Goal: Information Seeking & Learning: Learn about a topic

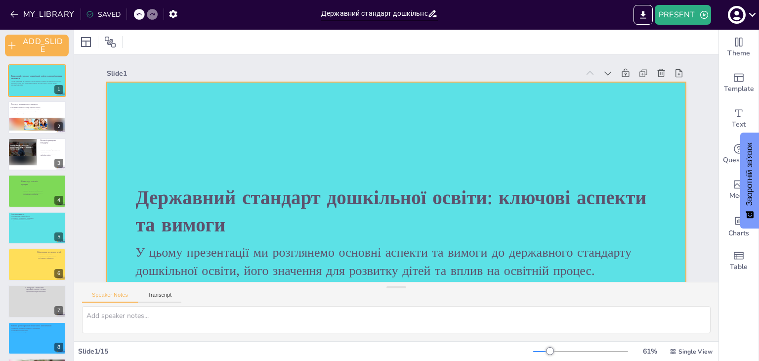
scroll to position [49, 0]
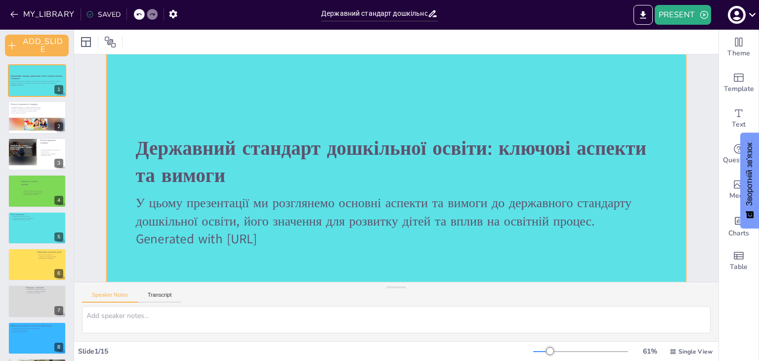
checkbox input "true"
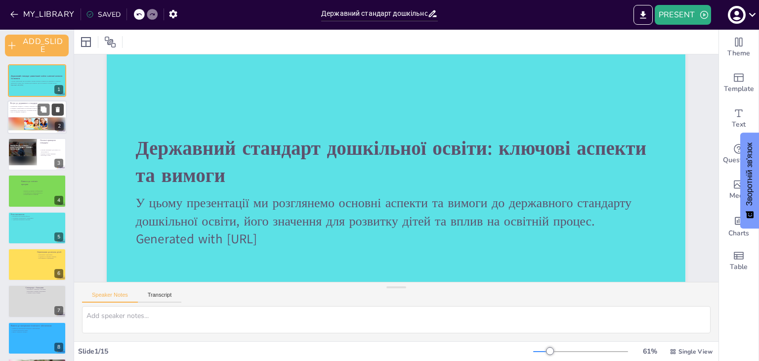
checkbox input "true"
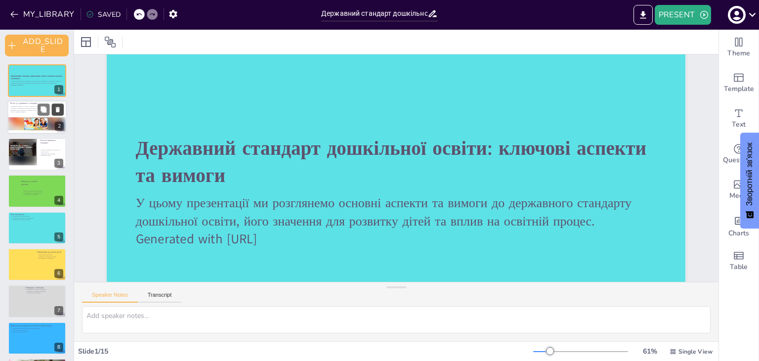
checkbox input "true"
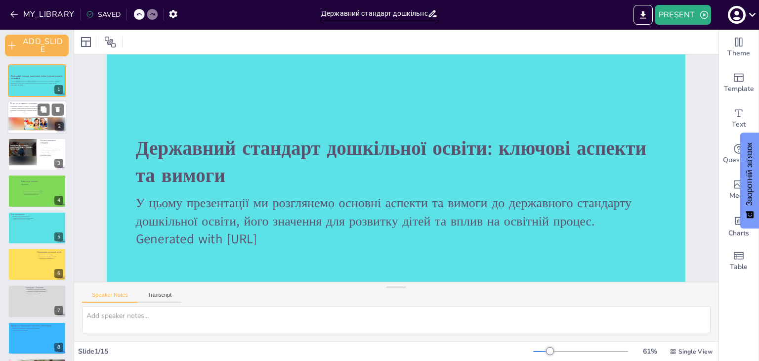
checkbox input "true"
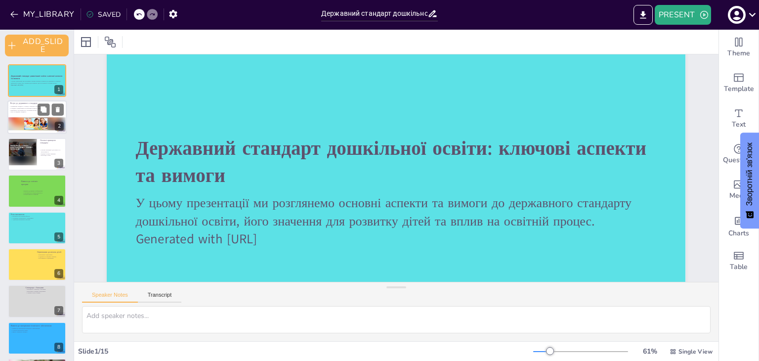
drag, startPoint x: 53, startPoint y: 113, endPoint x: 55, endPoint y: 118, distance: 5.3
click at [55, 118] on div "Вступ до державного стандарту Державний стандарт є основою освітнього процесу. …" at bounding box center [36, 118] width 59 height 34
checkbox input "true"
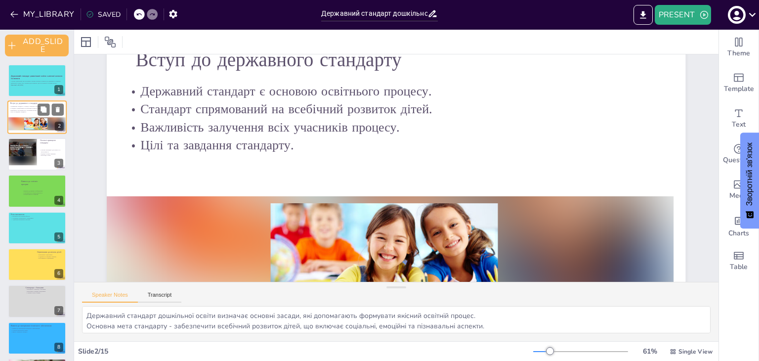
scroll to position [0, 0]
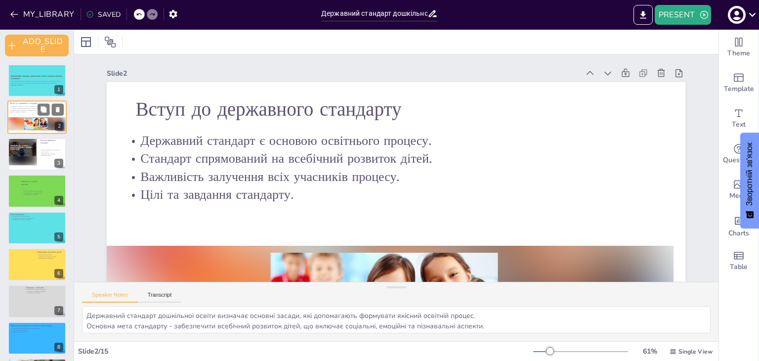
checkbox input "true"
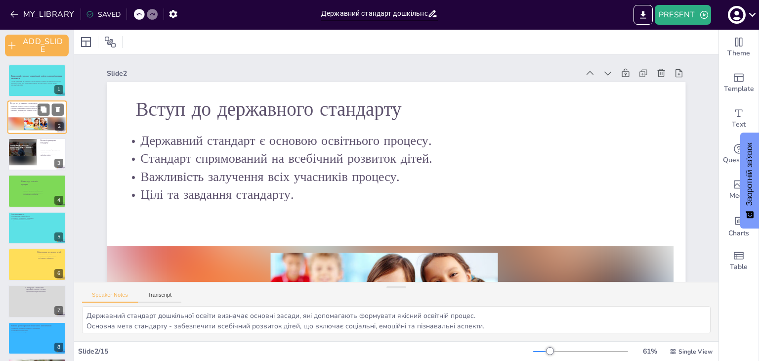
checkbox input "true"
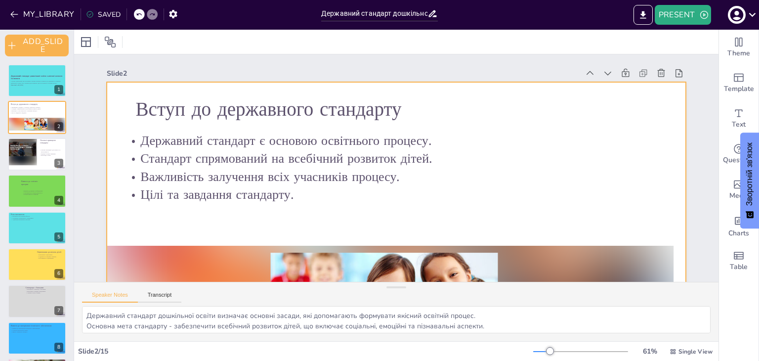
checkbox input "true"
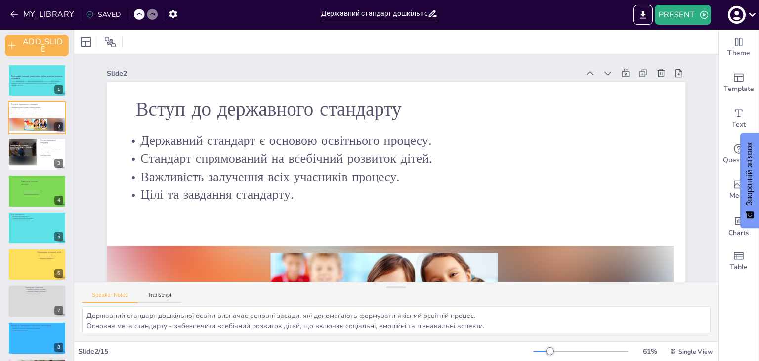
checkbox input "true"
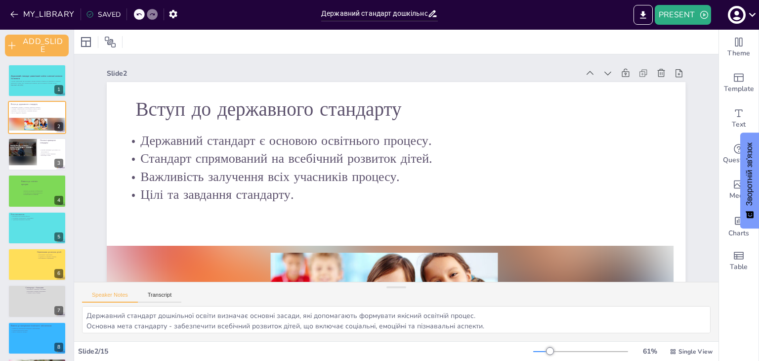
checkbox input "true"
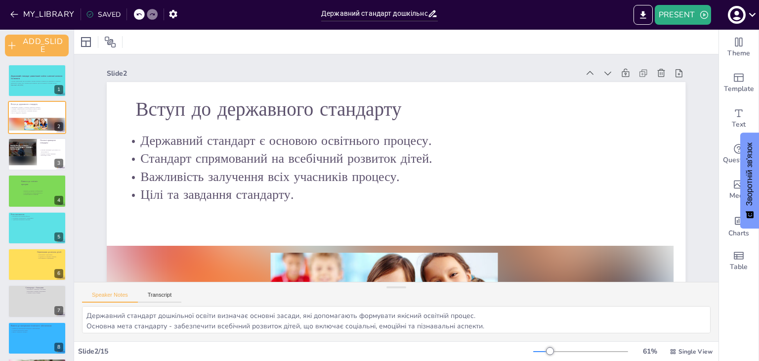
checkbox input "true"
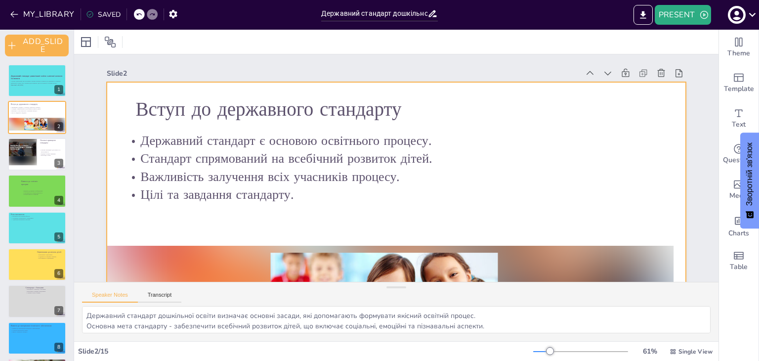
checkbox input "true"
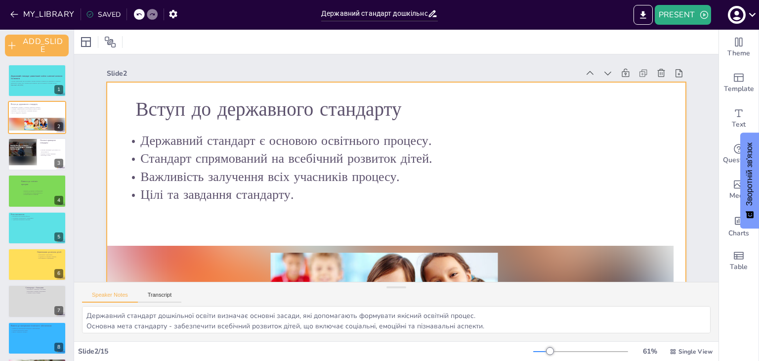
checkbox input "true"
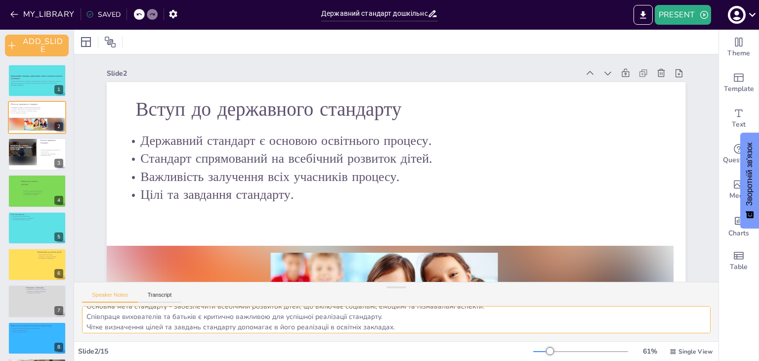
scroll to position [23, 0]
checkbox input "true"
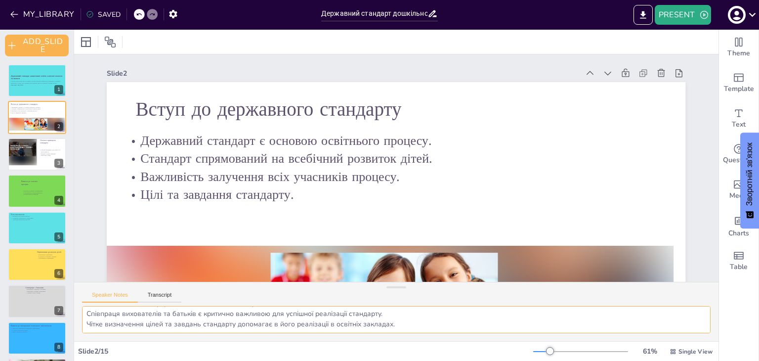
checkbox input "true"
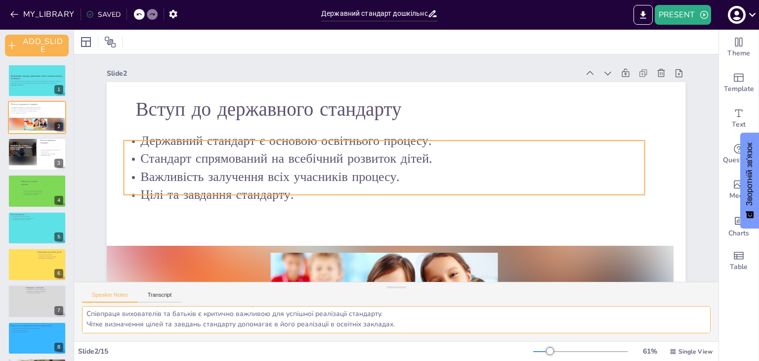
checkbox input "true"
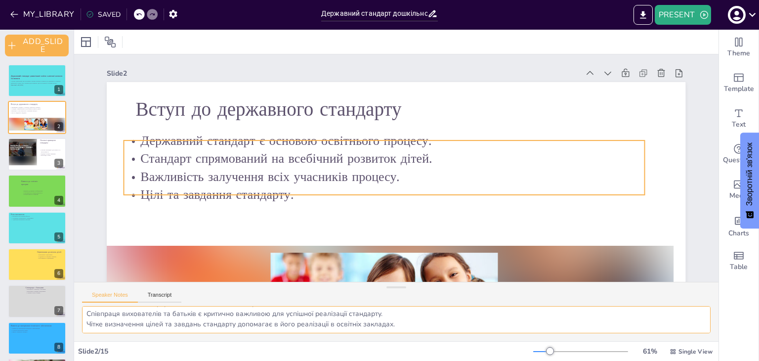
checkbox input "true"
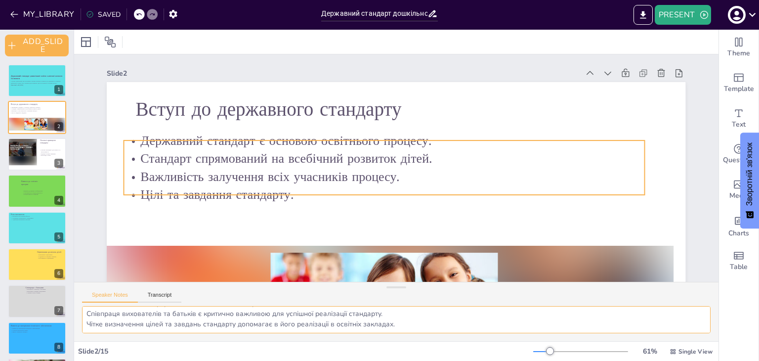
checkbox input "true"
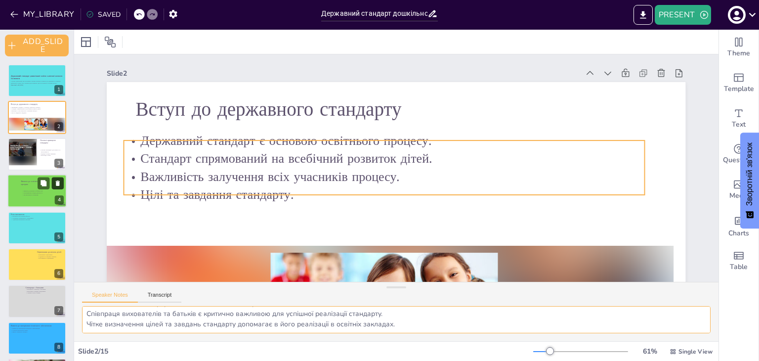
checkbox input "true"
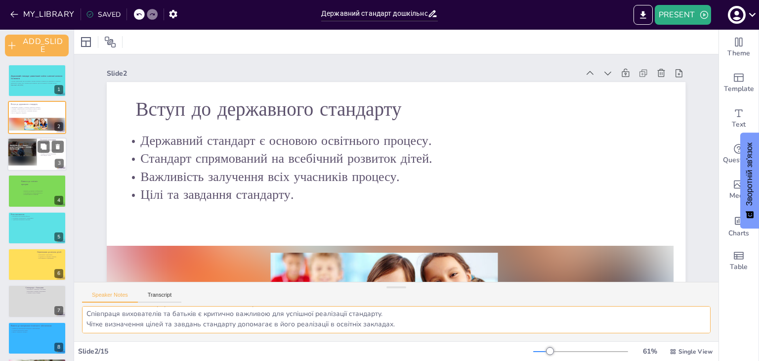
checkbox input "true"
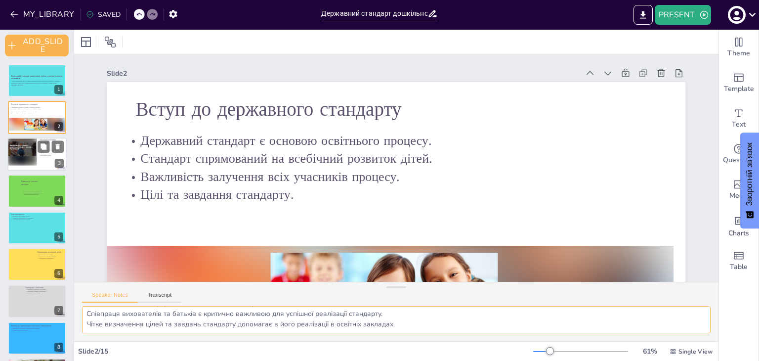
checkbox input "true"
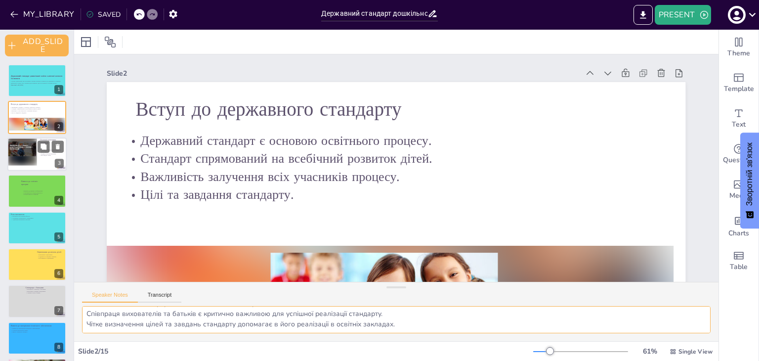
checkbox input "true"
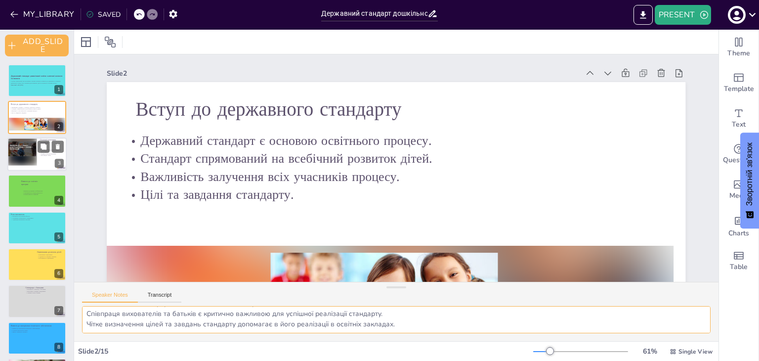
checkbox input "true"
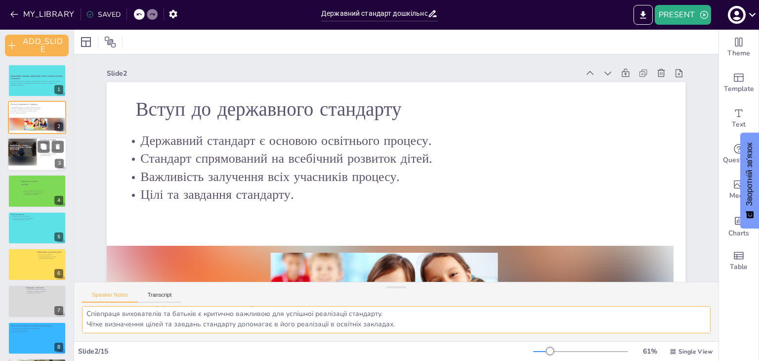
checkbox input "true"
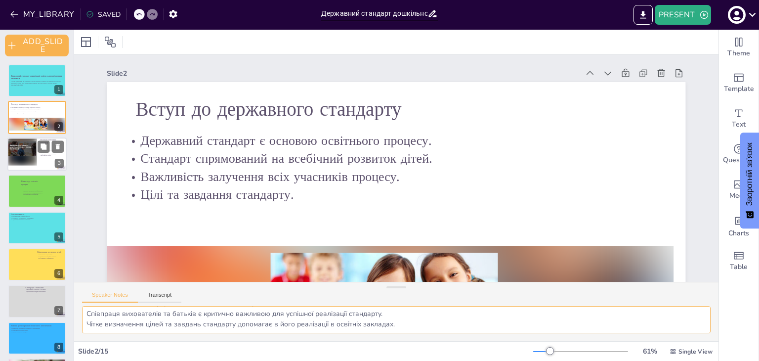
checkbox input "true"
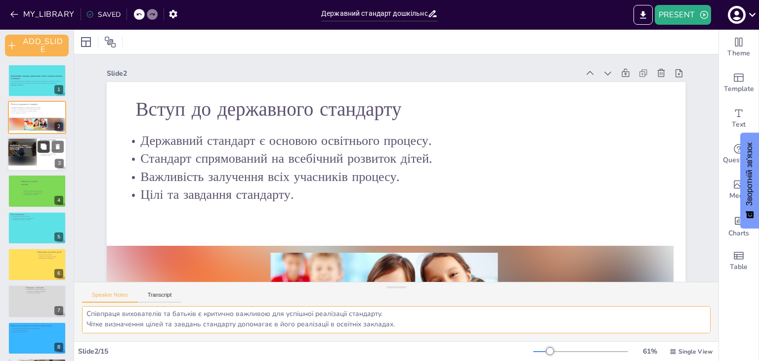
checkbox input "true"
click at [47, 151] on button at bounding box center [44, 146] width 12 height 12
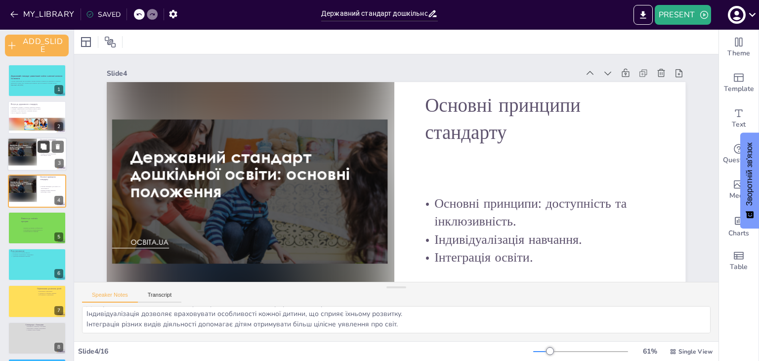
scroll to position [77, 0]
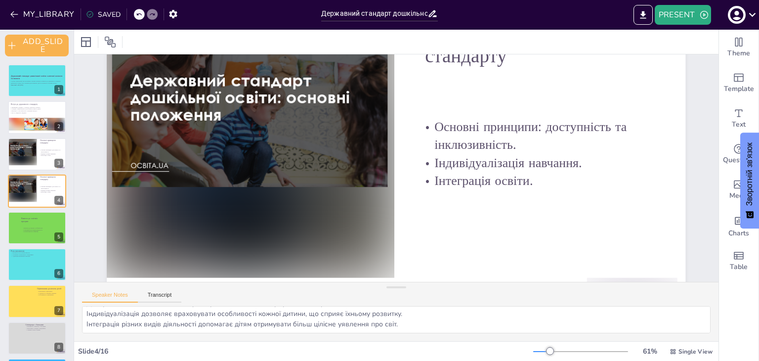
checkbox input "true"
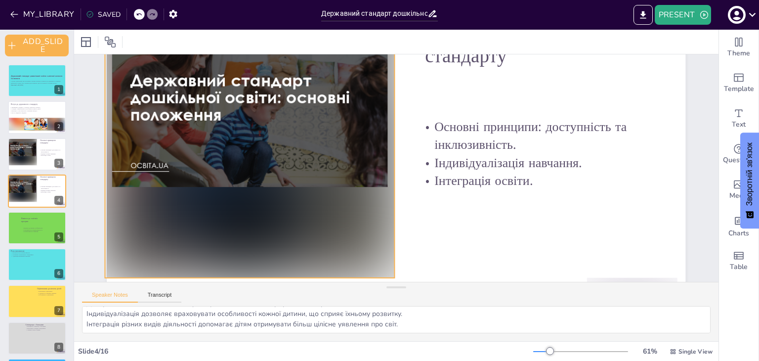
checkbox input "true"
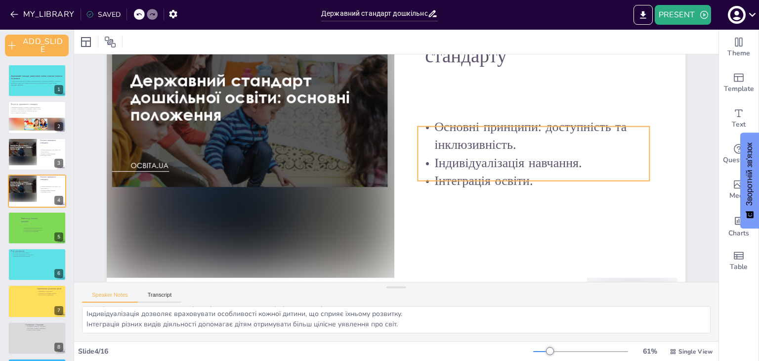
checkbox input "true"
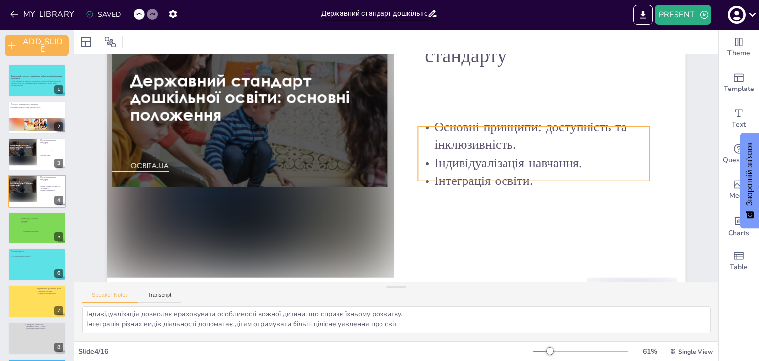
checkbox input "true"
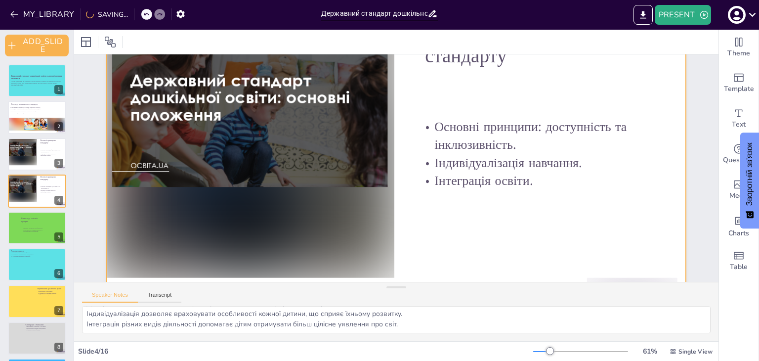
checkbox input "true"
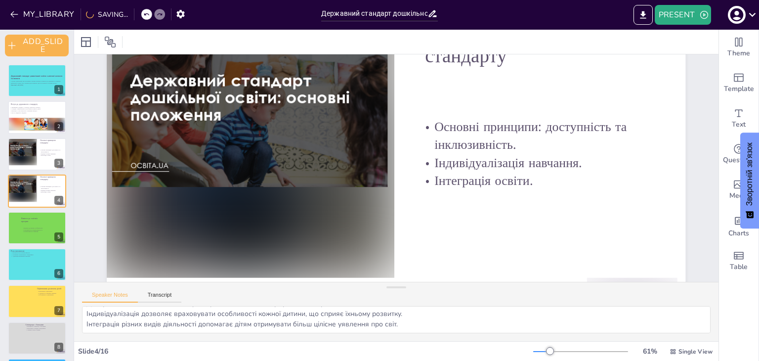
checkbox input "true"
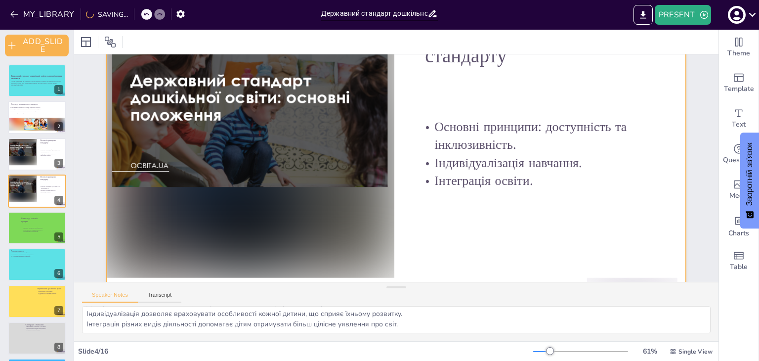
checkbox input "true"
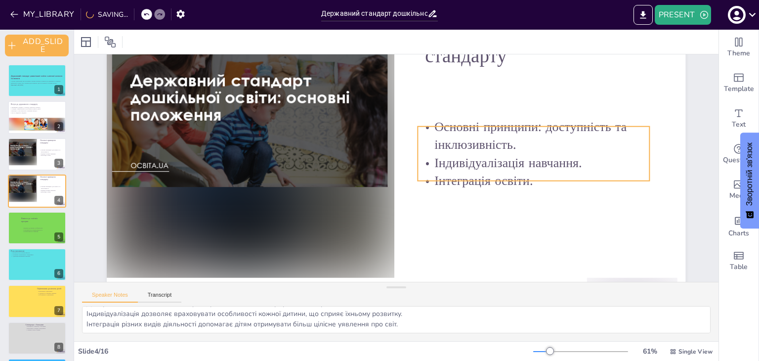
checkbox input "true"
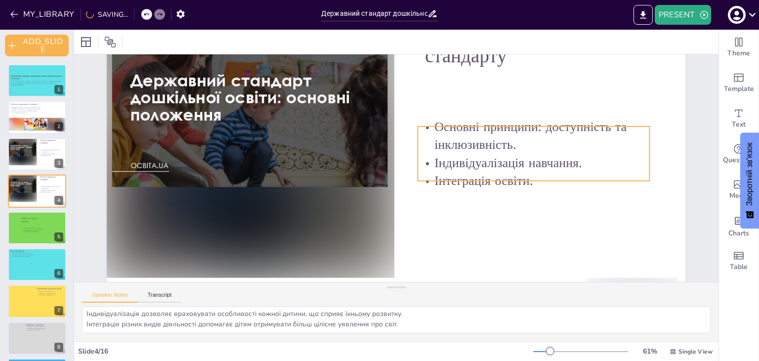
checkbox input "true"
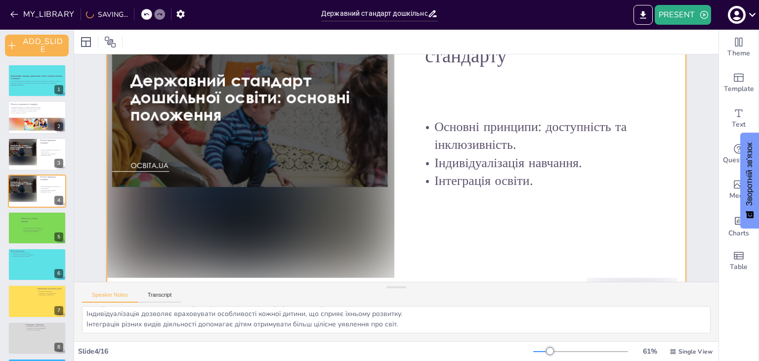
checkbox input "true"
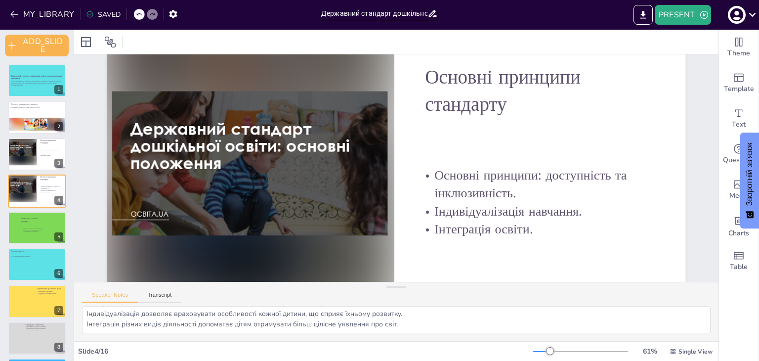
scroll to position [19, 0]
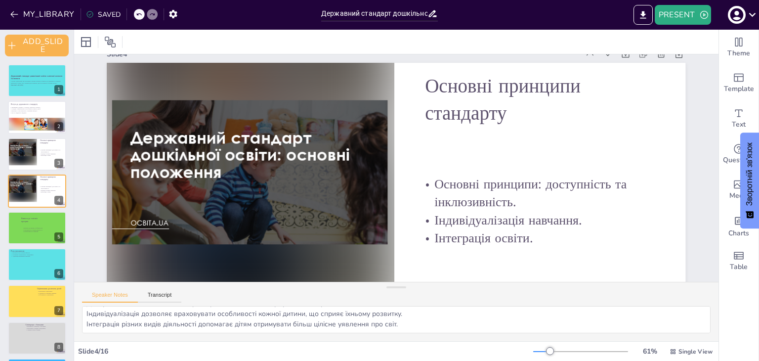
checkbox input "true"
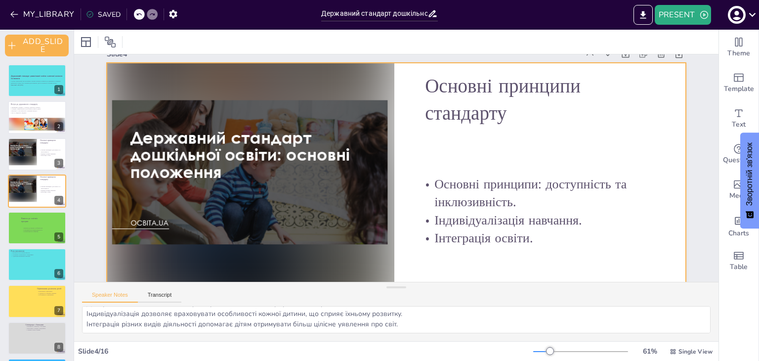
checkbox input "true"
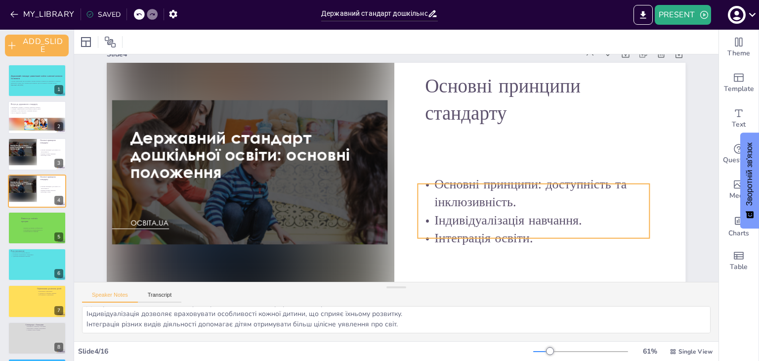
checkbox input "true"
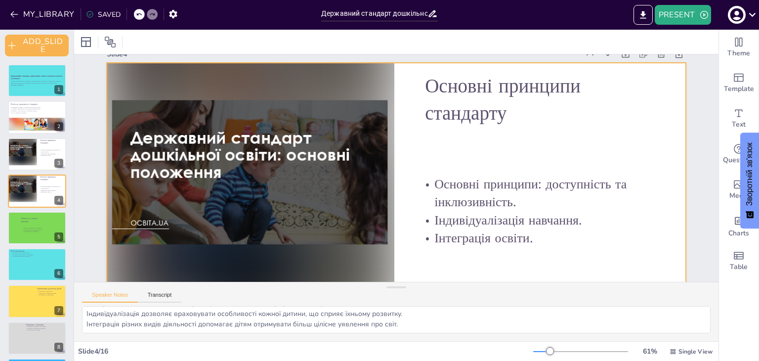
checkbox input "true"
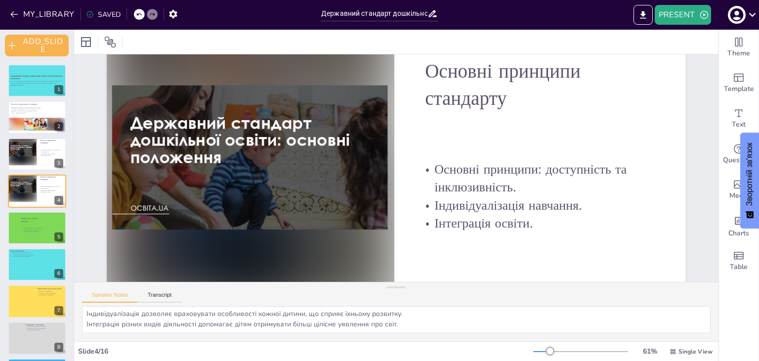
scroll to position [35, 0]
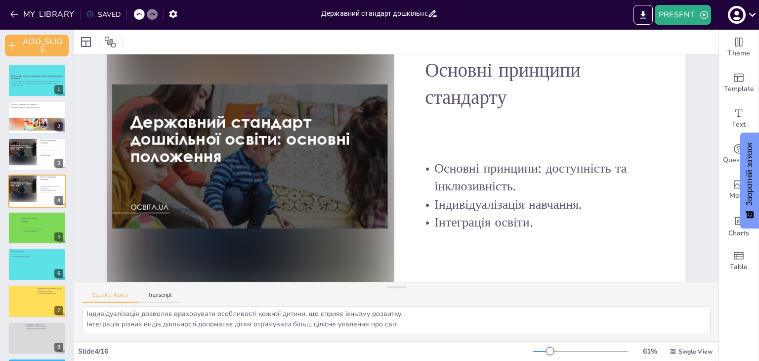
checkbox input "true"
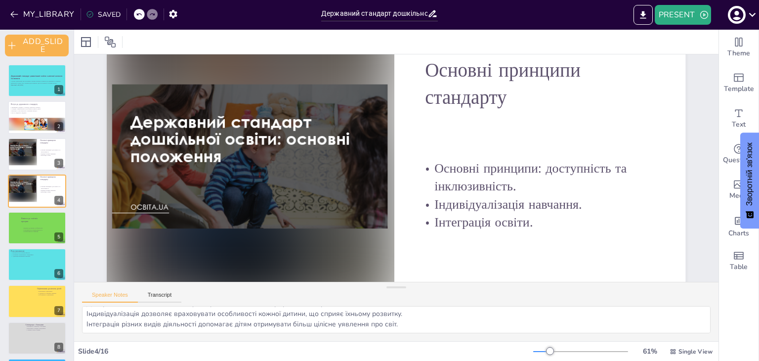
checkbox input "true"
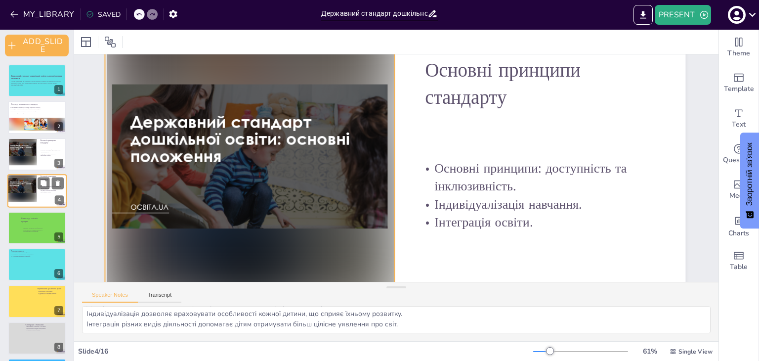
checkbox input "true"
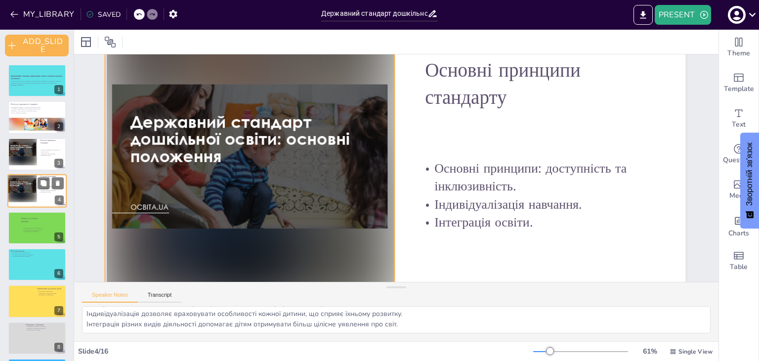
checkbox input "true"
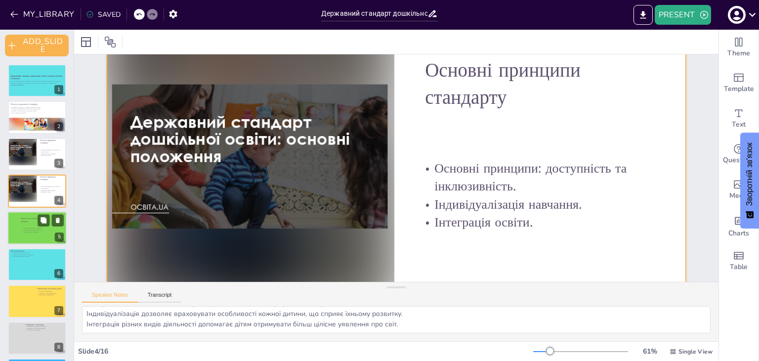
checkbox input "true"
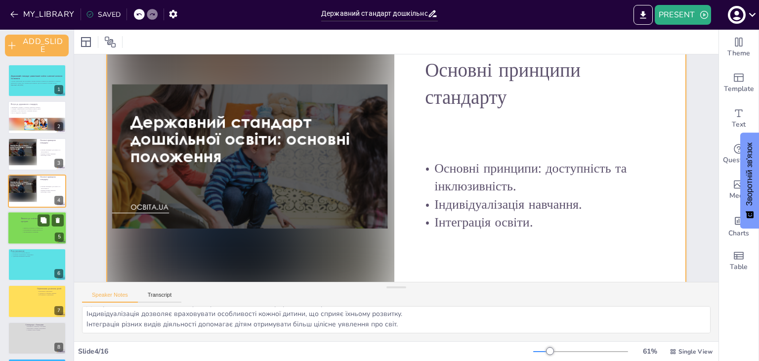
checkbox input "true"
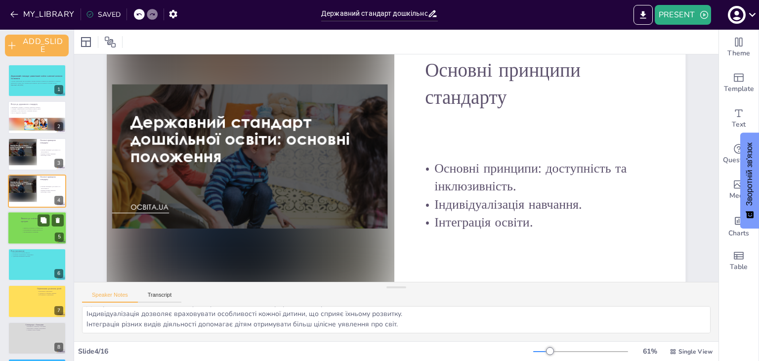
checkbox input "true"
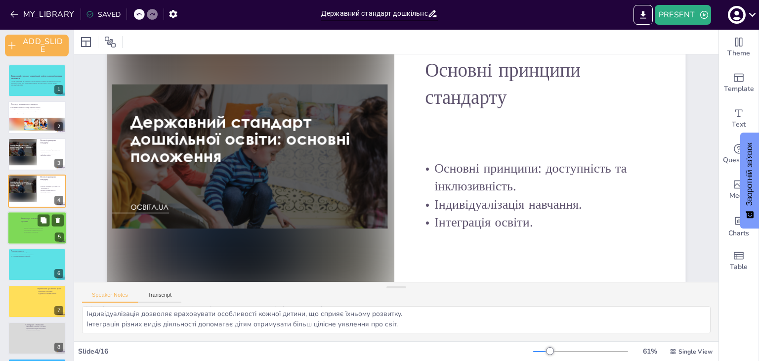
checkbox input "true"
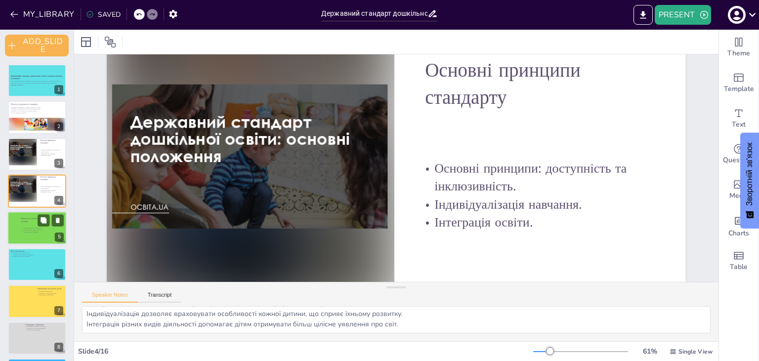
checkbox input "true"
click at [23, 229] on p "Різноманітність видів діяльності." at bounding box center [34, 230] width 24 height 2
checkbox input "true"
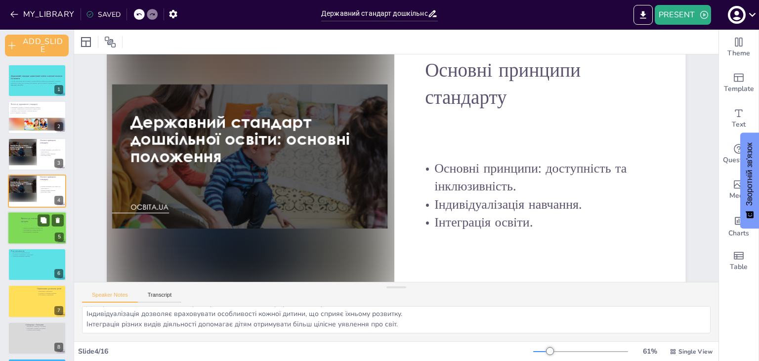
checkbox input "true"
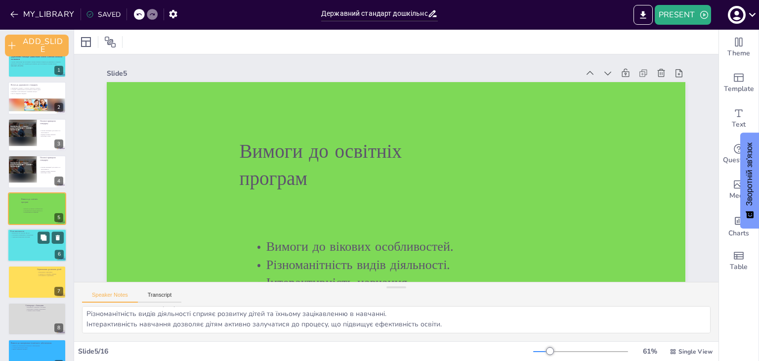
checkbox input "true"
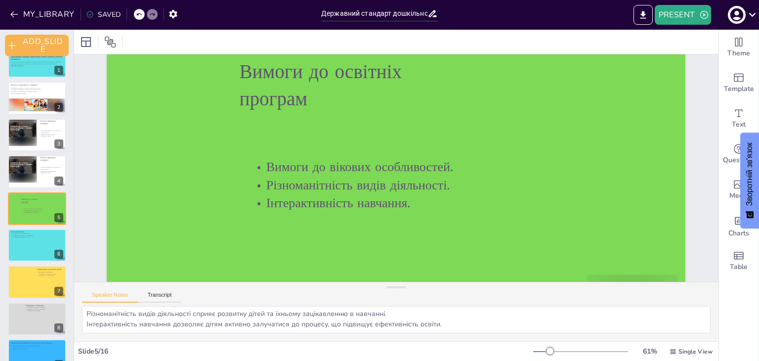
scroll to position [79, 0]
click at [24, 247] on div at bounding box center [36, 245] width 59 height 34
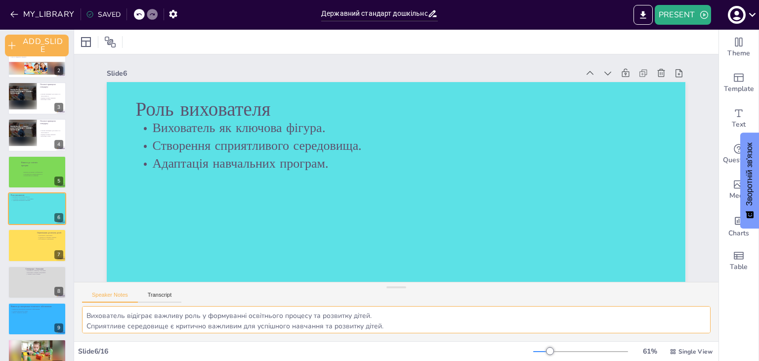
scroll to position [12, 0]
click at [28, 244] on div at bounding box center [36, 246] width 59 height 34
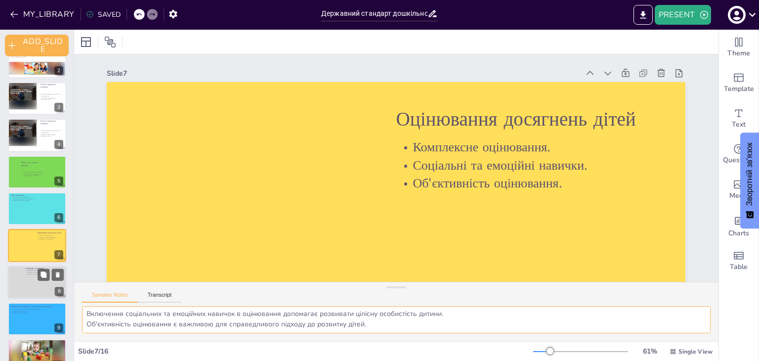
scroll to position [93, 0]
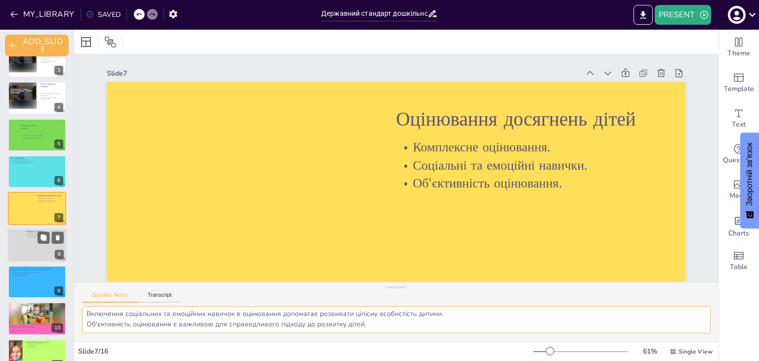
click at [31, 242] on div at bounding box center [36, 245] width 59 height 34
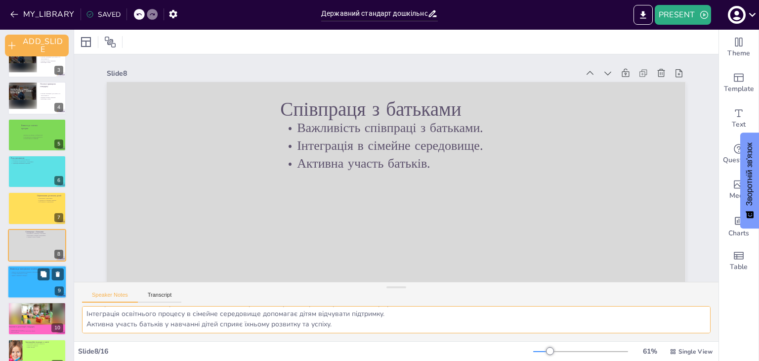
scroll to position [130, 0]
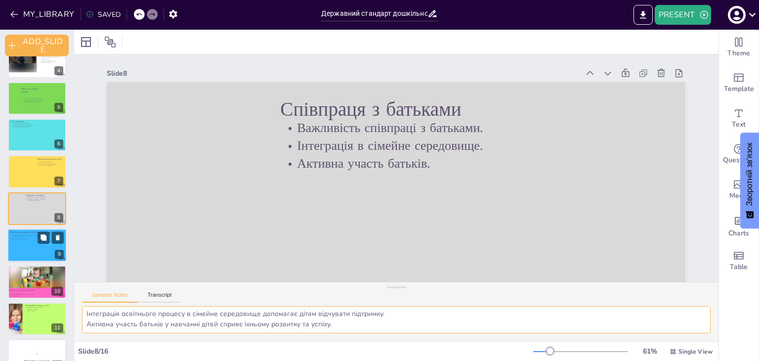
click at [37, 248] on div at bounding box center [36, 245] width 59 height 34
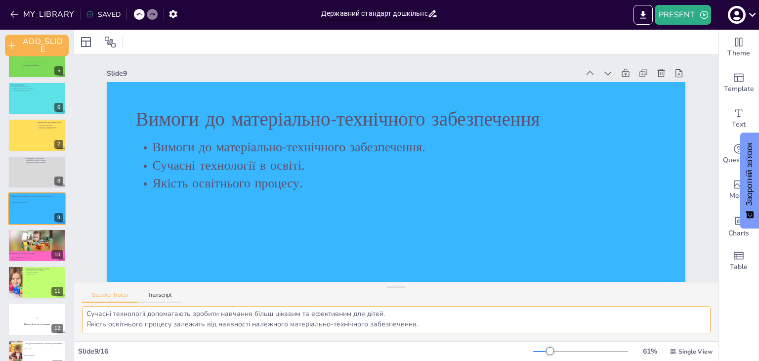
scroll to position [0, 0]
click at [36, 247] on div at bounding box center [36, 240] width 59 height 22
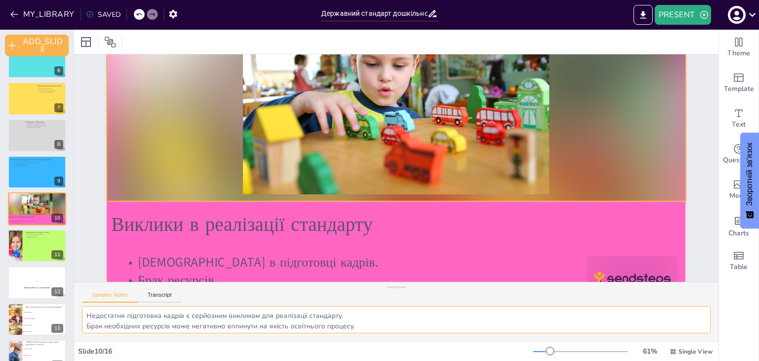
scroll to position [133, 0]
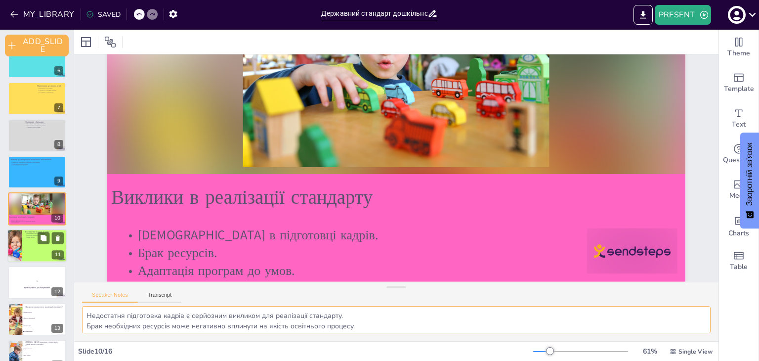
click at [38, 252] on div at bounding box center [36, 246] width 59 height 34
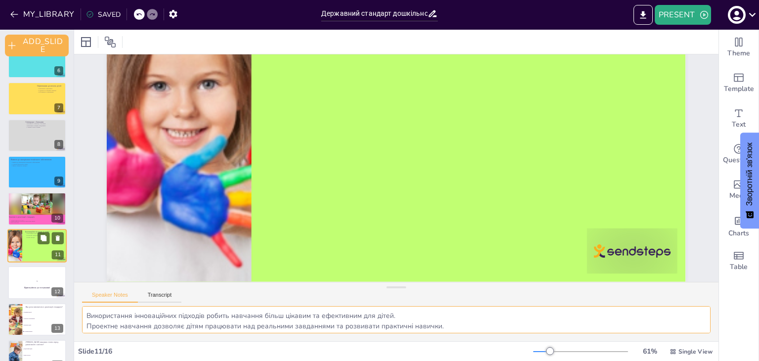
scroll to position [0, 0]
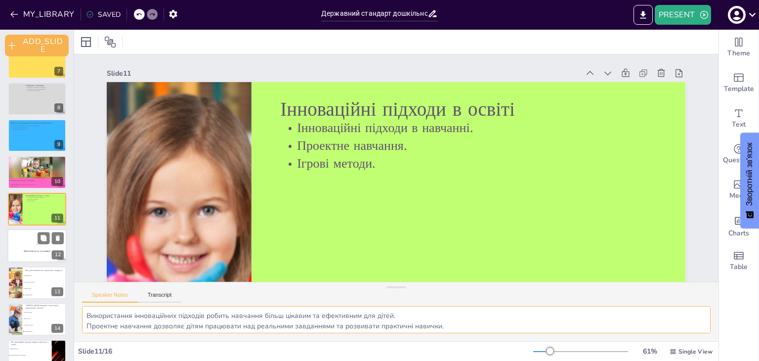
click at [47, 252] on p "Приготуйтеся до тестування!" at bounding box center [36, 251] width 53 height 3
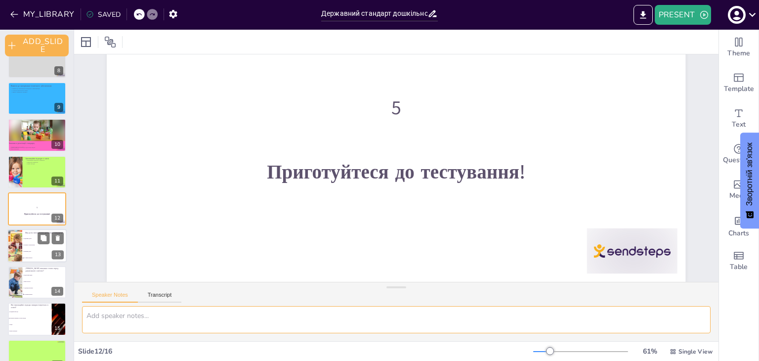
scroll to position [133, 0]
click at [40, 257] on span "Усі вищезазначені" at bounding box center [45, 257] width 43 height 1
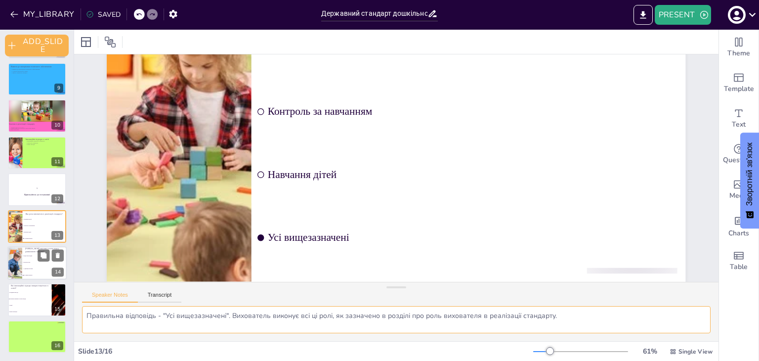
click at [43, 267] on li "Адаптація програм" at bounding box center [44, 268] width 44 height 6
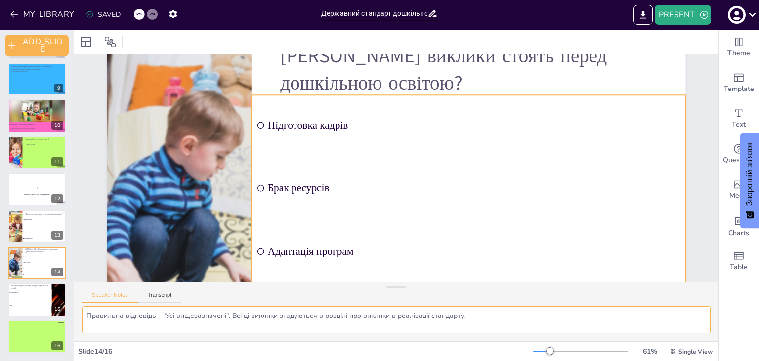
scroll to position [99, 0]
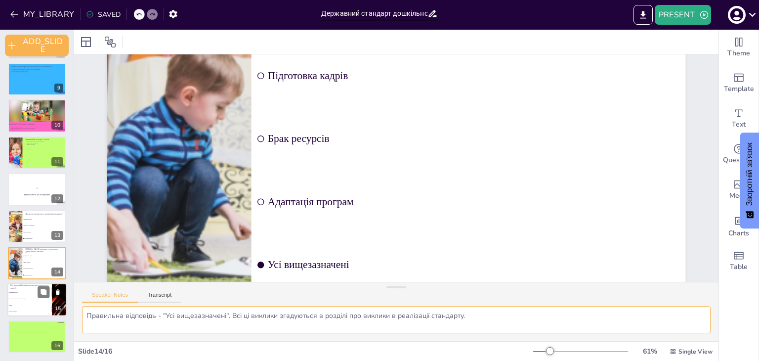
click at [26, 303] on li "Лекції" at bounding box center [29, 306] width 44 height 6
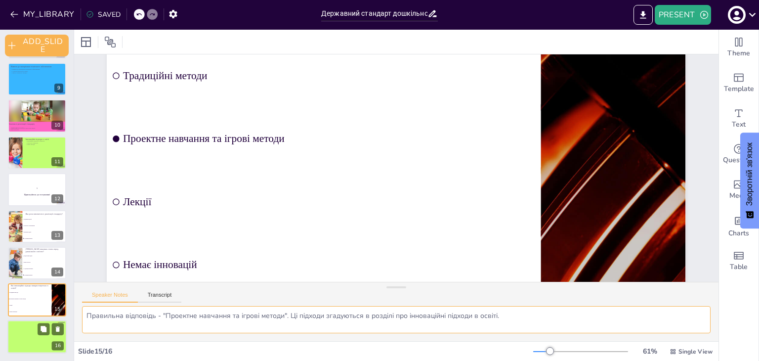
click at [44, 343] on div at bounding box center [36, 337] width 59 height 34
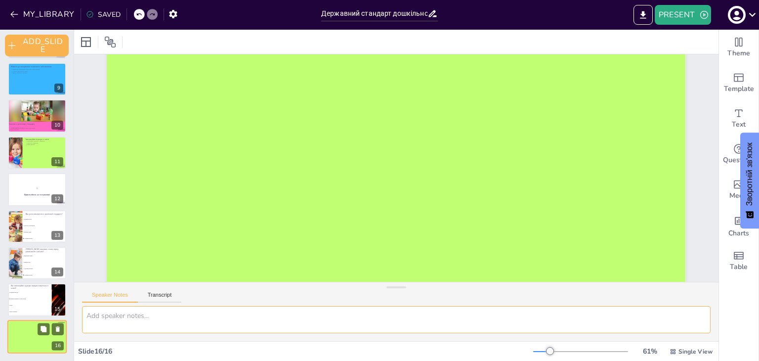
scroll to position [77, 0]
